Goal: Information Seeking & Learning: Find specific fact

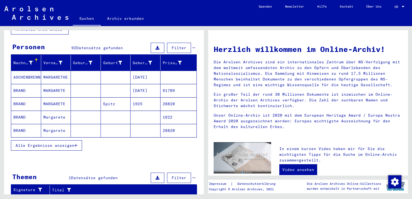
scroll to position [81, 0]
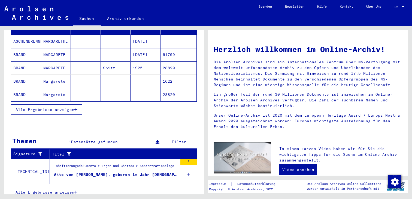
click at [68, 107] on span "Alle Ergebnisse anzeigen" at bounding box center [45, 109] width 59 height 5
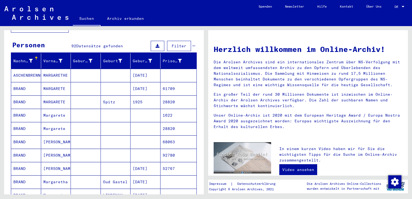
scroll to position [41, 0]
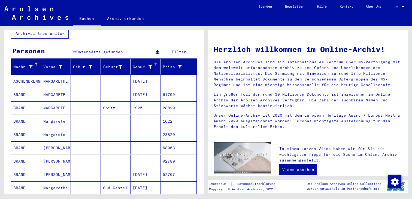
click at [154, 65] on div "Geburtsdatum" at bounding box center [147, 67] width 28 height 9
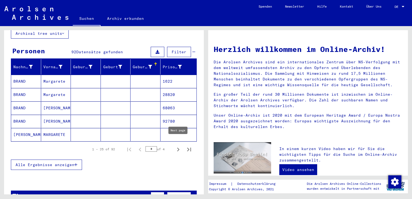
click at [176, 146] on icon "Next page" at bounding box center [178, 150] width 8 height 8
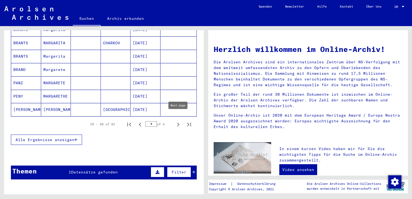
click at [178, 121] on icon "Next page" at bounding box center [178, 125] width 8 height 8
type input "*"
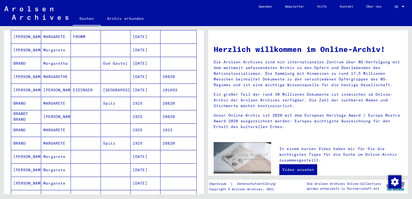
click at [180, 97] on mat-cell "28820" at bounding box center [178, 103] width 36 height 13
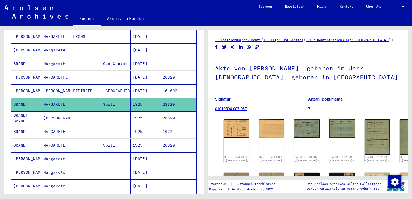
scroll to position [27, 0]
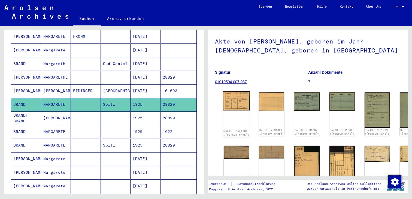
click at [231, 100] on img at bounding box center [236, 100] width 27 height 19
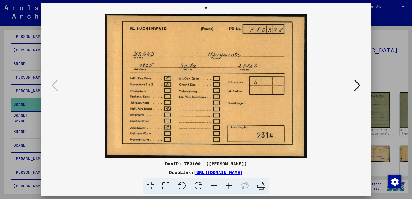
click at [388, 29] on div at bounding box center [206, 99] width 412 height 199
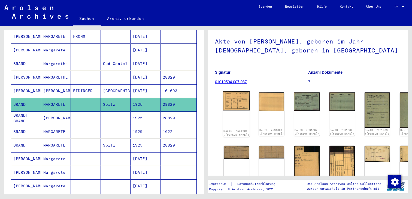
click at [225, 106] on img at bounding box center [236, 100] width 27 height 19
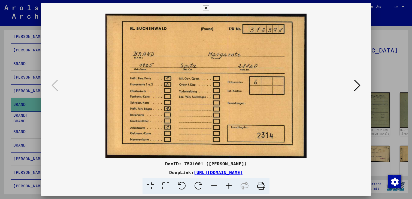
click at [356, 83] on icon at bounding box center [357, 85] width 7 height 13
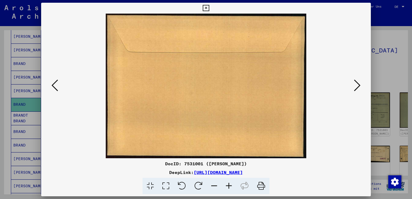
click at [356, 83] on icon at bounding box center [357, 85] width 7 height 13
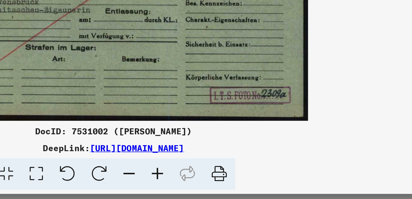
scroll to position [0, 0]
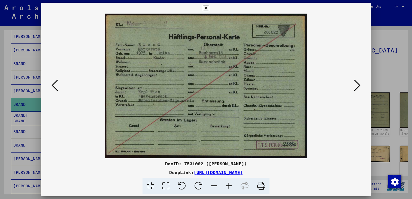
click at [359, 80] on icon at bounding box center [357, 85] width 7 height 13
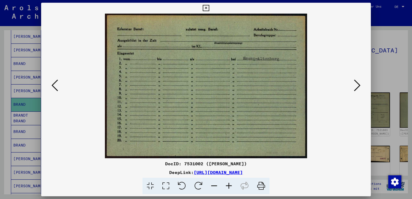
click at [358, 85] on icon at bounding box center [357, 85] width 7 height 13
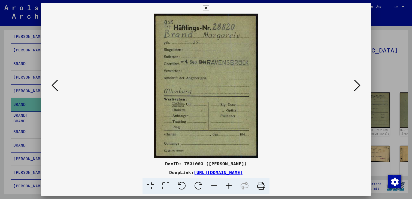
click at [356, 84] on icon at bounding box center [357, 85] width 7 height 13
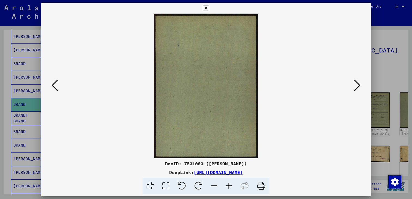
click at [356, 84] on icon at bounding box center [357, 85] width 7 height 13
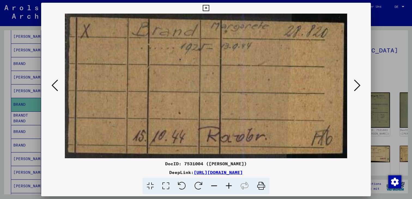
click at [356, 84] on icon at bounding box center [357, 85] width 7 height 13
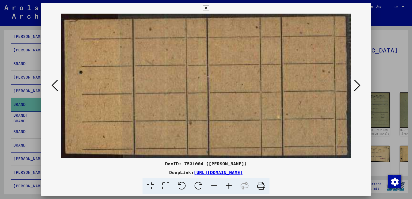
click at [356, 84] on icon at bounding box center [357, 85] width 7 height 13
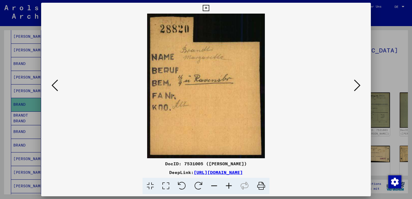
click at [356, 84] on icon at bounding box center [357, 85] width 7 height 13
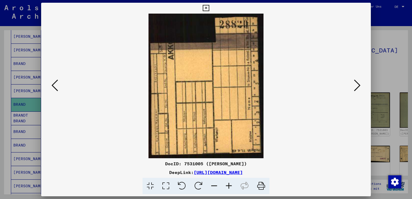
click at [356, 84] on icon at bounding box center [357, 85] width 7 height 13
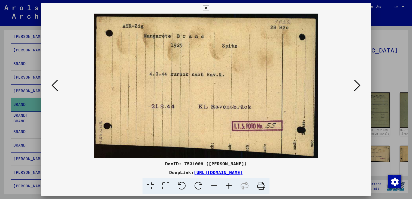
click at [356, 84] on icon at bounding box center [357, 85] width 7 height 13
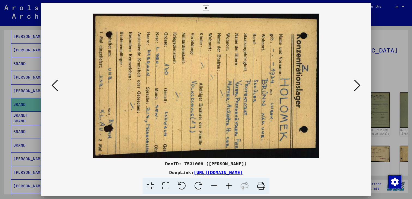
click at [356, 84] on icon at bounding box center [357, 85] width 7 height 13
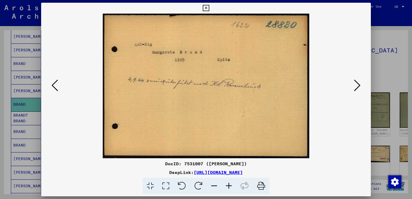
click at [356, 84] on icon at bounding box center [357, 85] width 7 height 13
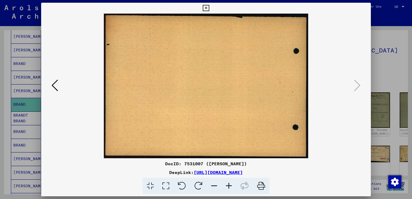
click at [375, 59] on div at bounding box center [206, 99] width 412 height 199
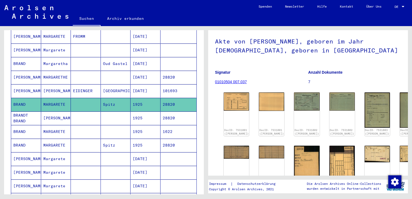
click at [133, 112] on mat-cell "1925" at bounding box center [145, 118] width 30 height 13
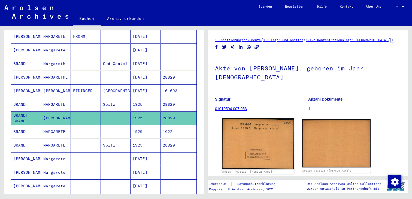
click at [256, 119] on img at bounding box center [258, 143] width 72 height 51
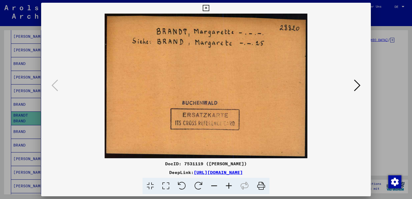
click at [358, 87] on icon at bounding box center [357, 85] width 7 height 13
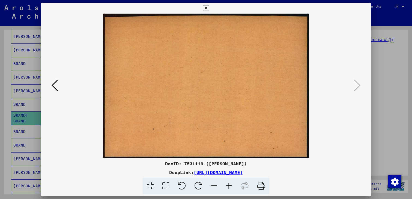
click at [398, 67] on div at bounding box center [206, 99] width 412 height 199
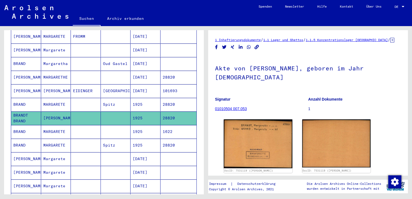
click at [168, 130] on mat-cell "1622" at bounding box center [178, 131] width 36 height 13
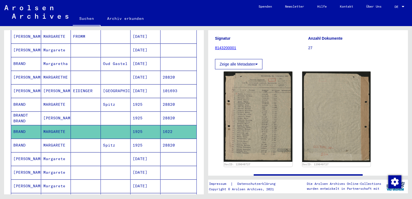
scroll to position [80, 0]
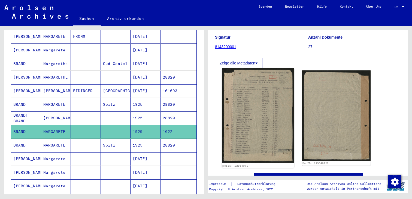
click at [269, 95] on img at bounding box center [258, 115] width 72 height 95
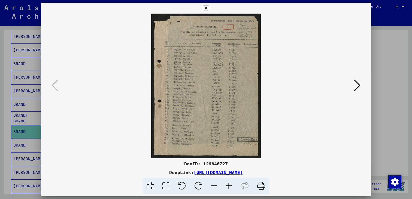
click at [378, 64] on div at bounding box center [206, 99] width 412 height 199
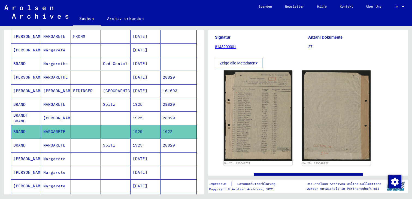
click at [113, 141] on mat-cell "Spitz" at bounding box center [116, 145] width 30 height 13
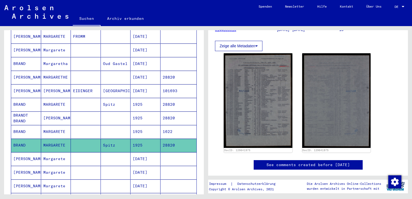
scroll to position [80, 0]
click at [276, 96] on img at bounding box center [258, 100] width 69 height 95
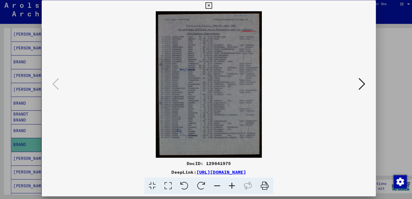
scroll to position [0, 0]
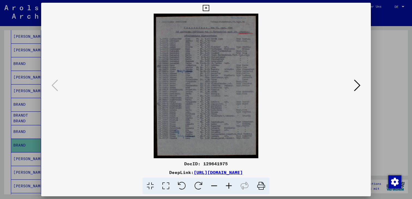
click at [409, 22] on div at bounding box center [206, 99] width 412 height 199
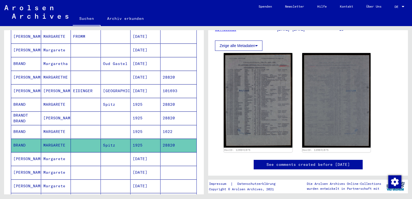
click at [166, 152] on mat-cell at bounding box center [178, 158] width 36 height 13
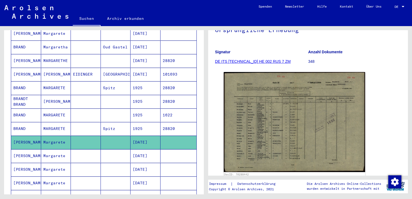
scroll to position [63, 0]
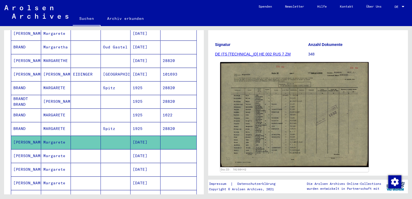
click at [320, 87] on img at bounding box center [294, 114] width 148 height 105
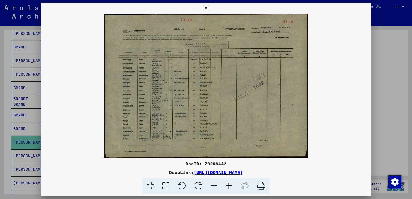
click at [371, 40] on div at bounding box center [206, 99] width 412 height 199
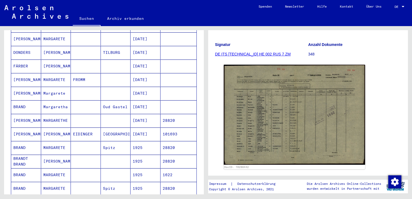
scroll to position [0, 0]
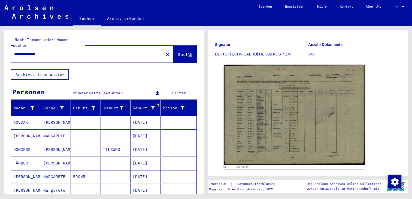
click at [97, 52] on div "**********" at bounding box center [85, 54] width 149 height 12
click at [162, 49] on button "close" at bounding box center [167, 54] width 11 height 11
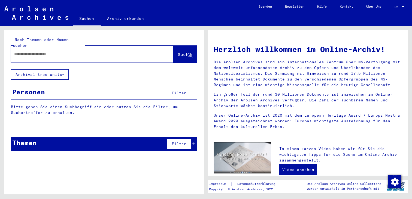
click at [116, 51] on div at bounding box center [84, 54] width 146 height 12
click at [112, 51] on input "text" at bounding box center [85, 54] width 142 height 6
paste input "**********"
type input "**********"
click at [191, 46] on button "Suche" at bounding box center [185, 54] width 24 height 17
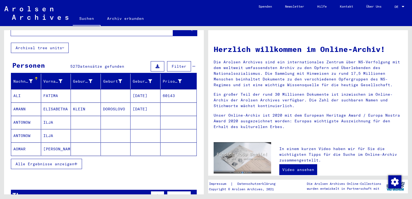
scroll to position [28, 0]
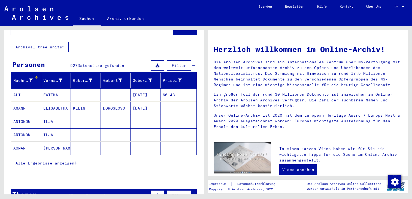
click at [63, 161] on button "Alle Ergebnisse anzeigen" at bounding box center [46, 163] width 71 height 10
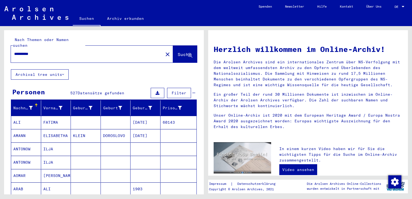
scroll to position [18, 0]
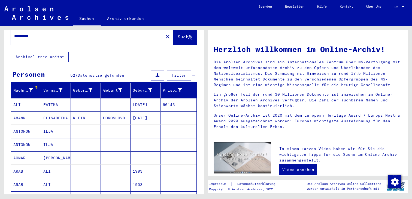
click at [115, 88] on div "Geburt‏" at bounding box center [112, 91] width 19 height 6
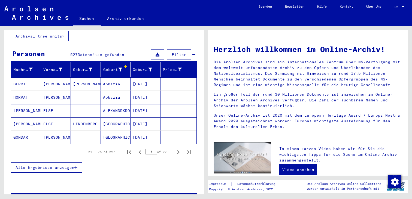
scroll to position [39, 0]
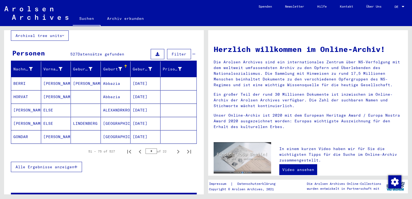
click at [153, 67] on div "Geburtsdatum" at bounding box center [147, 69] width 28 height 9
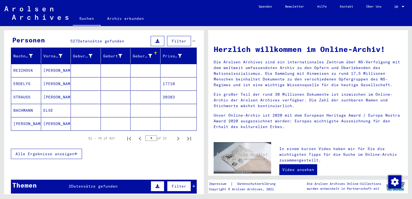
scroll to position [59, 0]
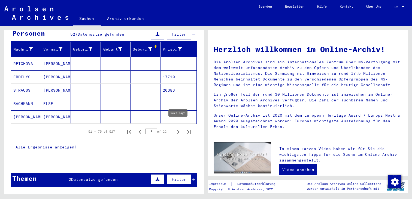
click at [177, 128] on icon "Next page" at bounding box center [178, 132] width 8 height 8
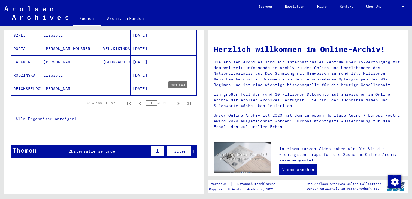
click at [177, 100] on icon "Next page" at bounding box center [178, 104] width 8 height 8
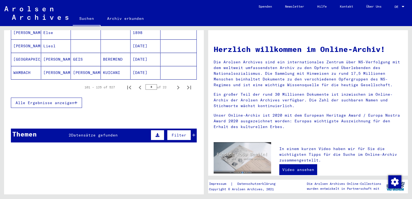
scroll to position [374, 0]
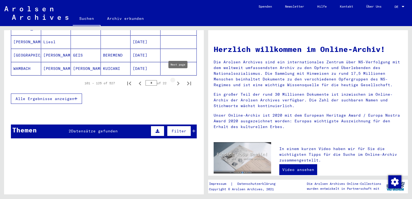
click at [179, 80] on icon "Next page" at bounding box center [178, 84] width 8 height 8
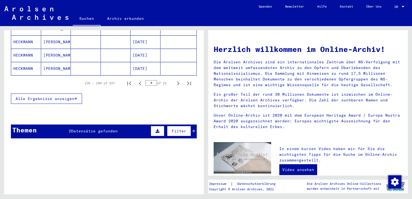
click at [179, 80] on icon "Next page" at bounding box center [178, 84] width 8 height 8
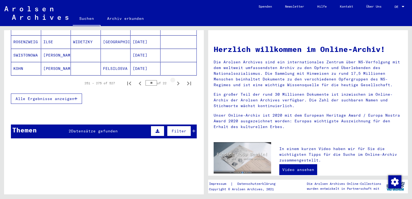
click at [179, 80] on icon "Next page" at bounding box center [178, 84] width 8 height 8
type input "**"
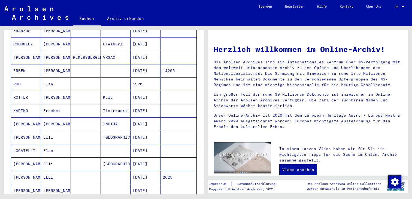
scroll to position [91, 0]
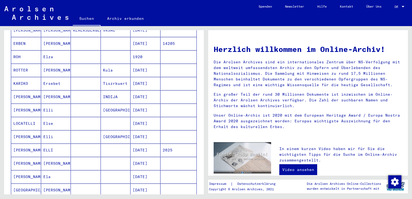
click at [167, 104] on mat-cell at bounding box center [178, 110] width 36 height 13
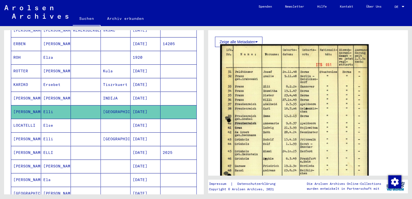
scroll to position [96, 0]
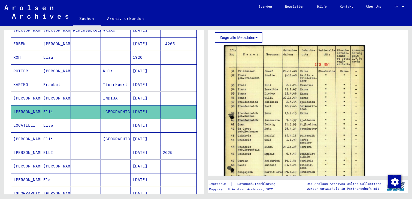
click at [133, 119] on mat-cell "[DATE]" at bounding box center [145, 125] width 30 height 13
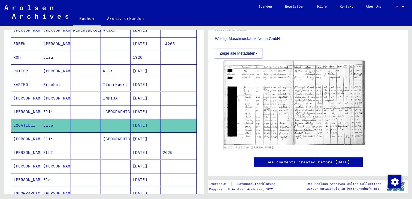
scroll to position [155, 0]
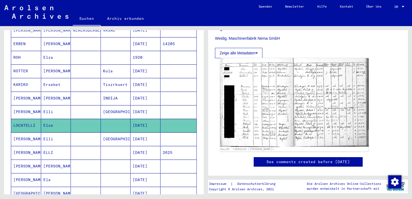
click at [252, 103] on img at bounding box center [294, 102] width 148 height 89
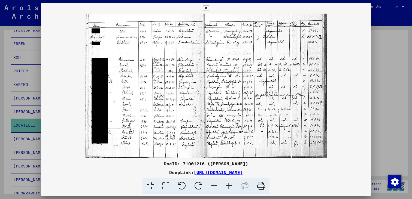
click at [381, 72] on div at bounding box center [206, 99] width 412 height 199
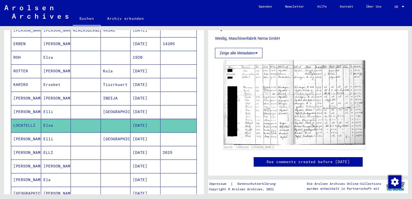
click at [66, 133] on mat-cell "Elli" at bounding box center [56, 139] width 30 height 13
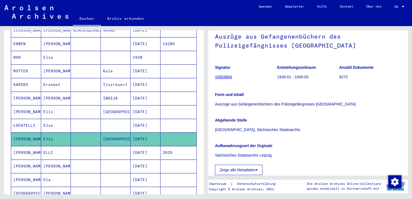
scroll to position [30, 0]
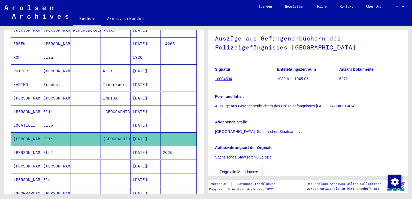
click at [122, 149] on mat-cell at bounding box center [116, 152] width 30 height 13
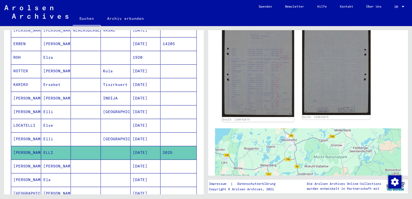
scroll to position [131, 0]
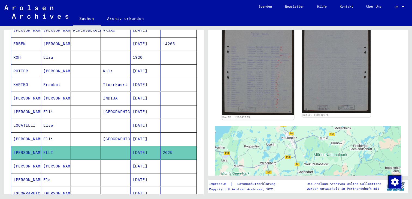
click at [248, 104] on img at bounding box center [258, 66] width 72 height 100
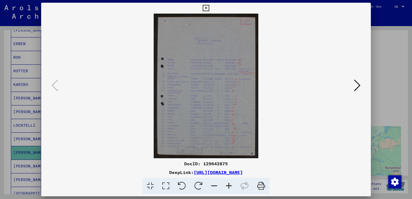
click at [385, 43] on div at bounding box center [206, 99] width 412 height 199
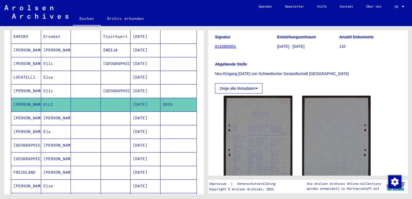
scroll to position [14, 0]
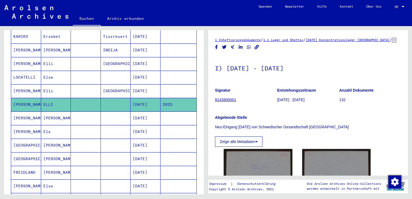
scroll to position [0, 0]
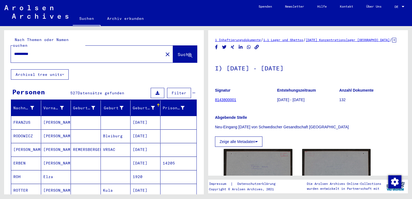
click at [109, 51] on input "**********" at bounding box center [87, 54] width 146 height 6
paste input "*****"
type input "**********"
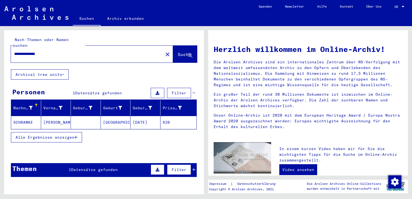
click at [85, 116] on mat-cell at bounding box center [86, 122] width 30 height 13
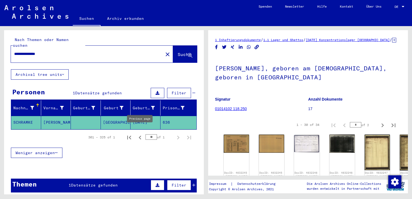
click at [140, 136] on icon "Previous page" at bounding box center [140, 138] width 2 height 4
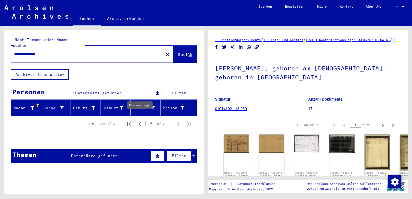
click at [139, 120] on icon "Previous page" at bounding box center [140, 124] width 8 height 8
click at [130, 120] on icon "First page" at bounding box center [129, 124] width 8 height 8
type input "*"
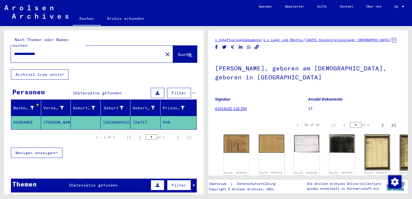
click at [116, 116] on mat-cell "[GEOGRAPHIC_DATA]" at bounding box center [116, 122] width 30 height 13
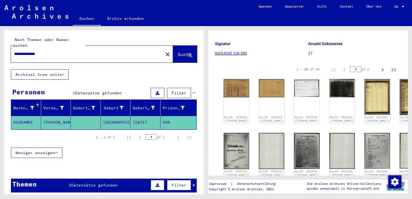
scroll to position [55, 0]
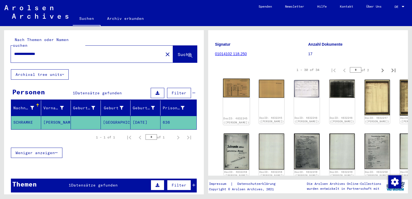
click at [233, 88] on img at bounding box center [236, 88] width 27 height 19
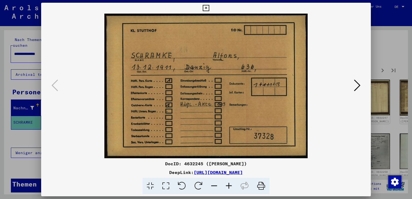
click at [358, 85] on icon at bounding box center [357, 85] width 7 height 13
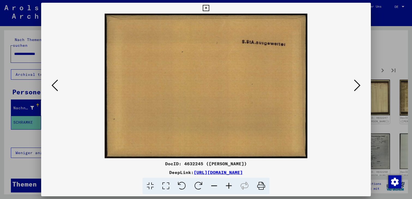
click at [358, 85] on icon at bounding box center [357, 85] width 7 height 13
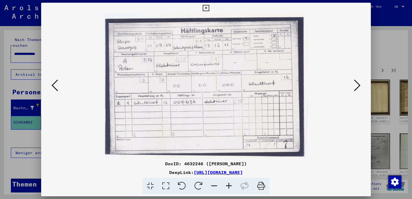
click at [353, 85] on button at bounding box center [357, 86] width 10 height 16
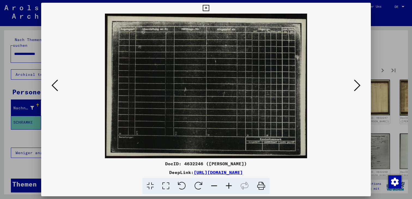
click at [353, 85] on button at bounding box center [357, 86] width 10 height 16
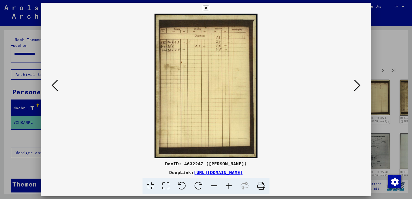
click at [353, 85] on button at bounding box center [357, 86] width 10 height 16
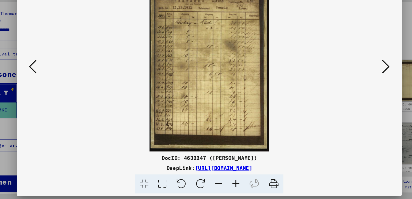
scroll to position [0, 0]
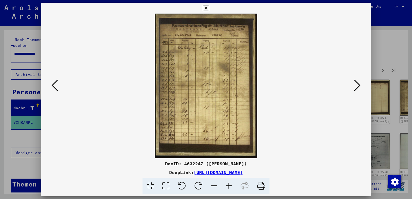
click at [357, 84] on icon at bounding box center [357, 85] width 7 height 13
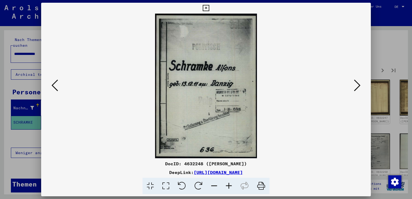
click at [357, 85] on icon at bounding box center [357, 85] width 7 height 13
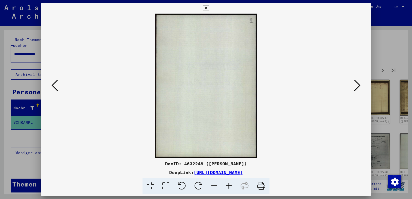
click at [357, 85] on icon at bounding box center [357, 85] width 7 height 13
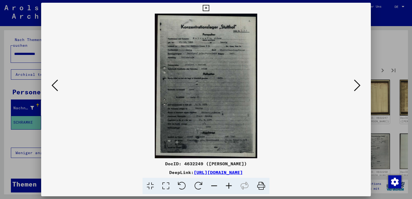
click at [203, 10] on icon at bounding box center [206, 8] width 6 height 7
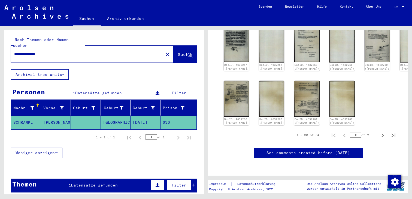
scroll to position [368, 0]
click at [293, 80] on img at bounding box center [306, 99] width 27 height 38
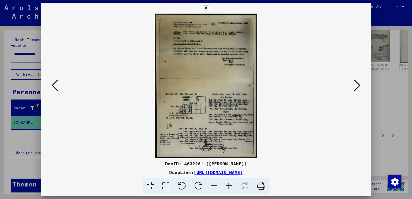
click at [383, 44] on div at bounding box center [206, 99] width 412 height 199
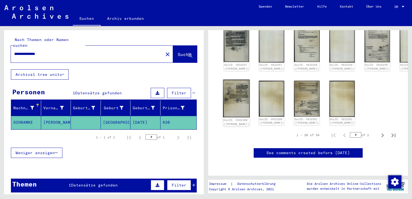
click at [236, 80] on img at bounding box center [236, 99] width 27 height 38
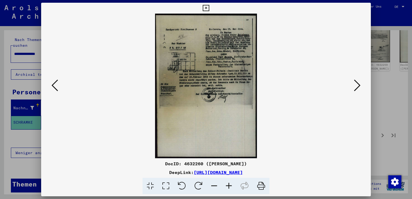
click at [374, 29] on div at bounding box center [206, 99] width 412 height 199
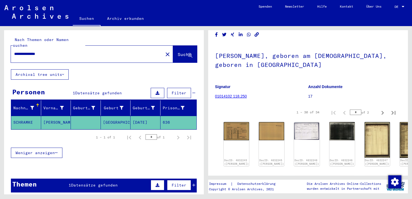
scroll to position [0, 0]
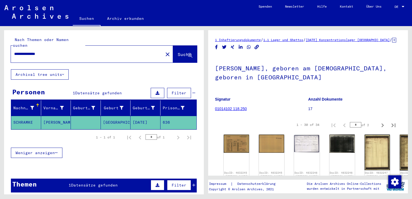
click at [164, 51] on mat-icon "close" at bounding box center [167, 54] width 7 height 7
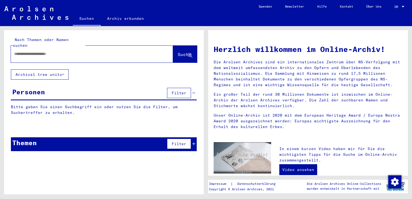
click at [28, 10] on img at bounding box center [36, 13] width 64 height 14
